Goal: Task Accomplishment & Management: Use online tool/utility

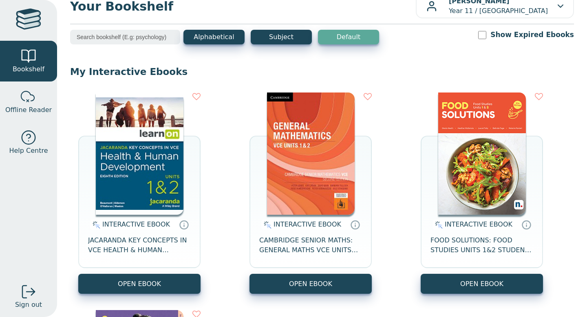
scroll to position [24, 0]
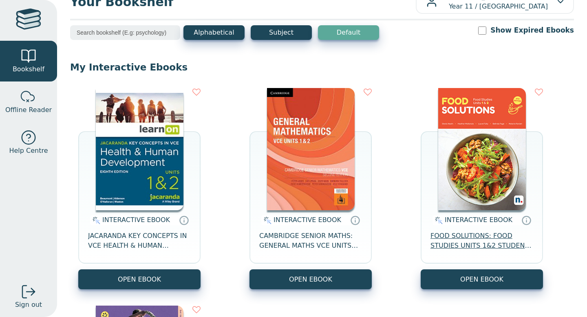
click at [479, 244] on span "FOOD SOLUTIONS: FOOD STUDIES UNITS 1&2 STUDENT EBOOK 5E" at bounding box center [481, 241] width 103 height 20
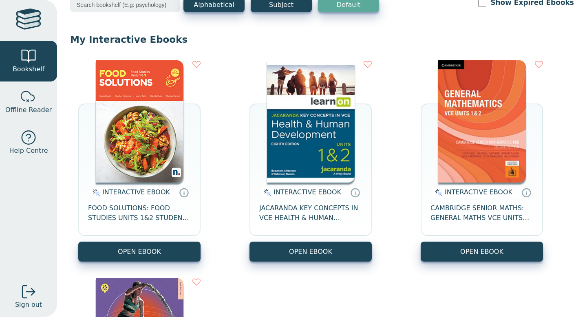
scroll to position [65, 0]
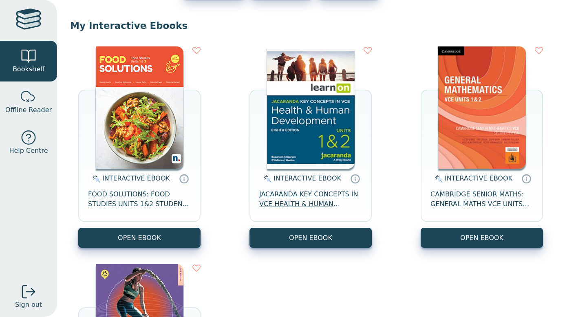
click at [297, 193] on span "JACARANDA KEY CONCEPTS IN VCE HEALTH & HUMAN DEVELOPMENT UNITS 1&2 LEARNON EBOO…" at bounding box center [310, 199] width 103 height 20
